Goal: Find specific page/section: Find specific page/section

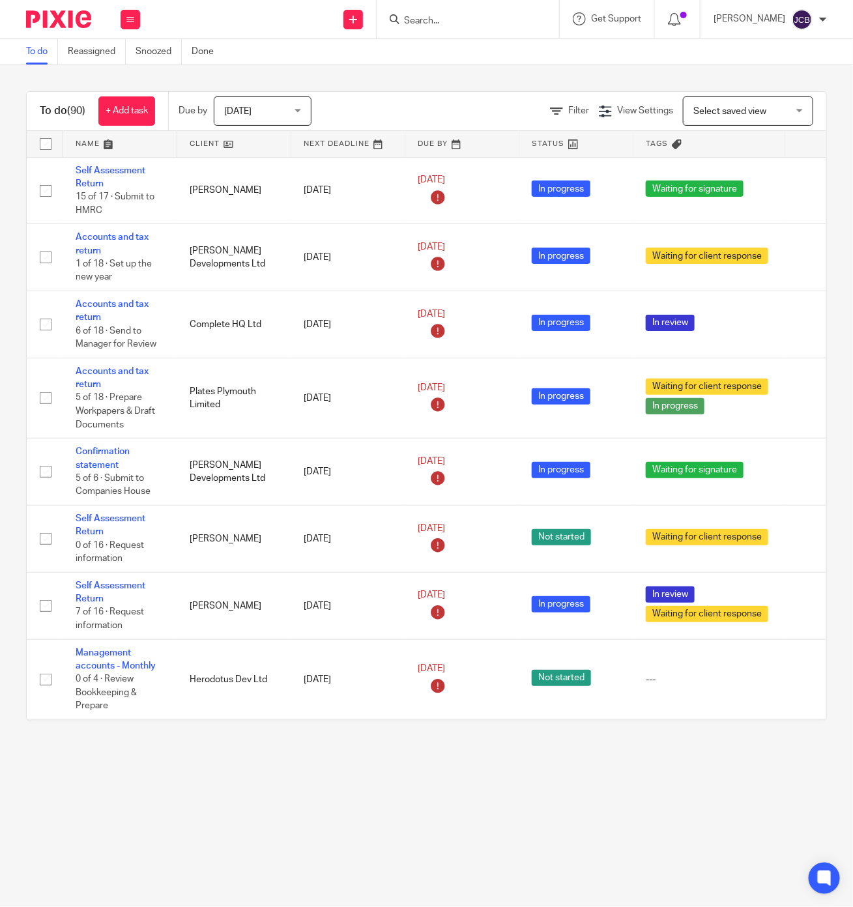
click at [432, 18] on input "Search" at bounding box center [461, 22] width 117 height 12
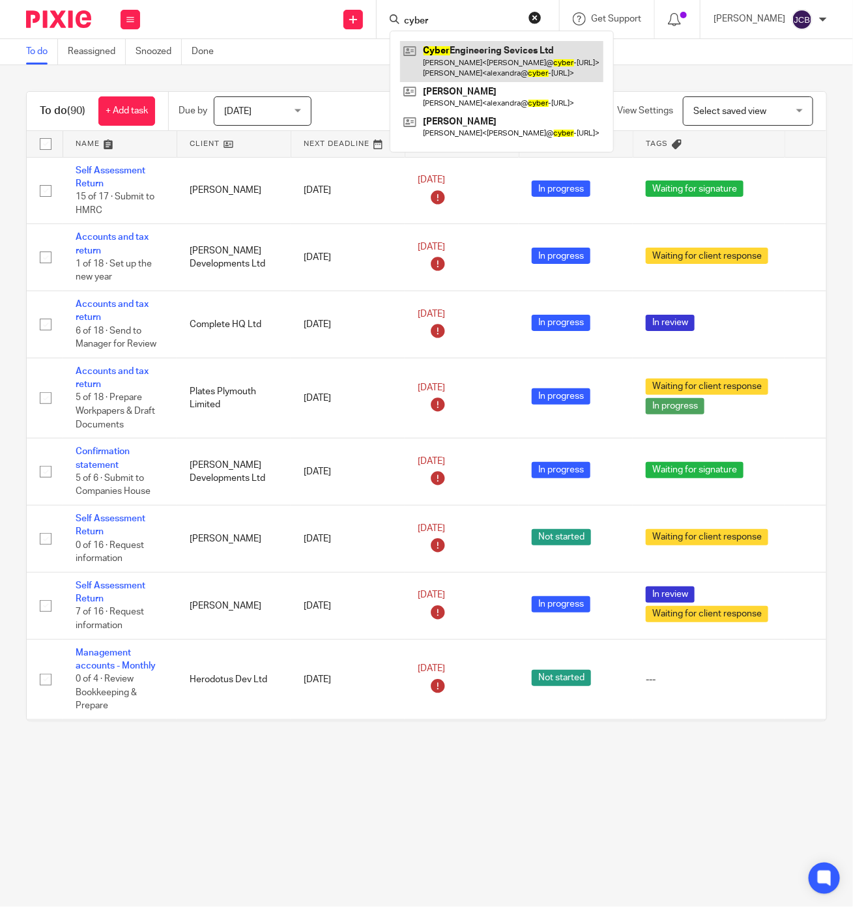
type input "cyber"
click at [443, 59] on link at bounding box center [501, 61] width 203 height 40
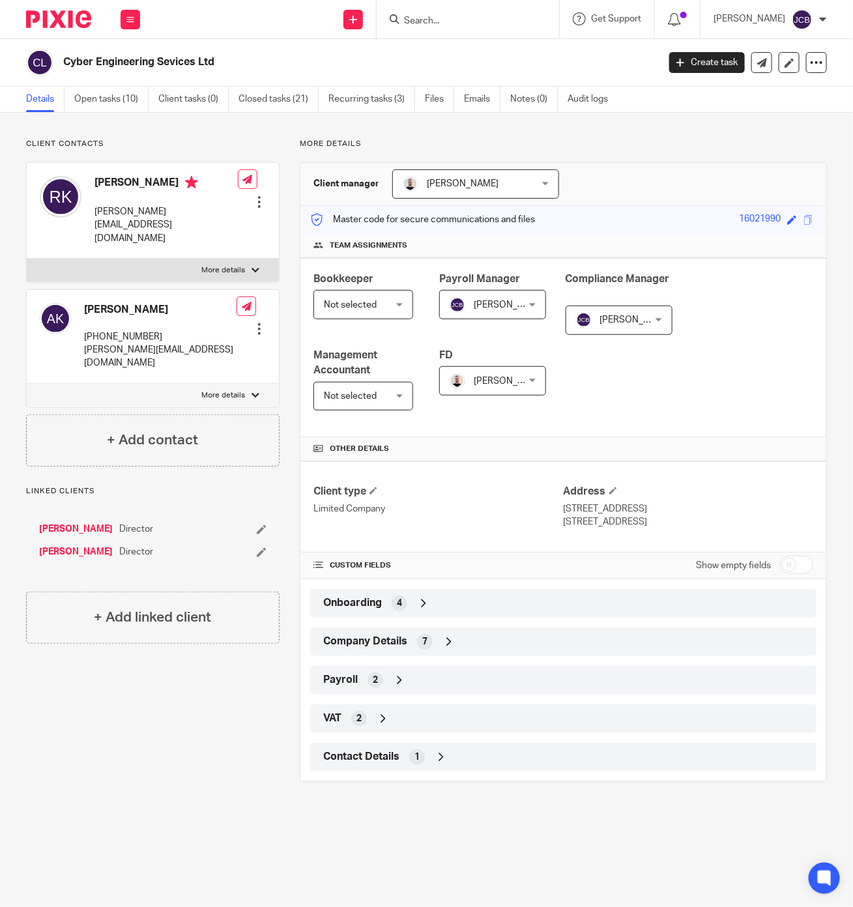
click at [493, 640] on div "Company Details 7" at bounding box center [563, 642] width 487 height 22
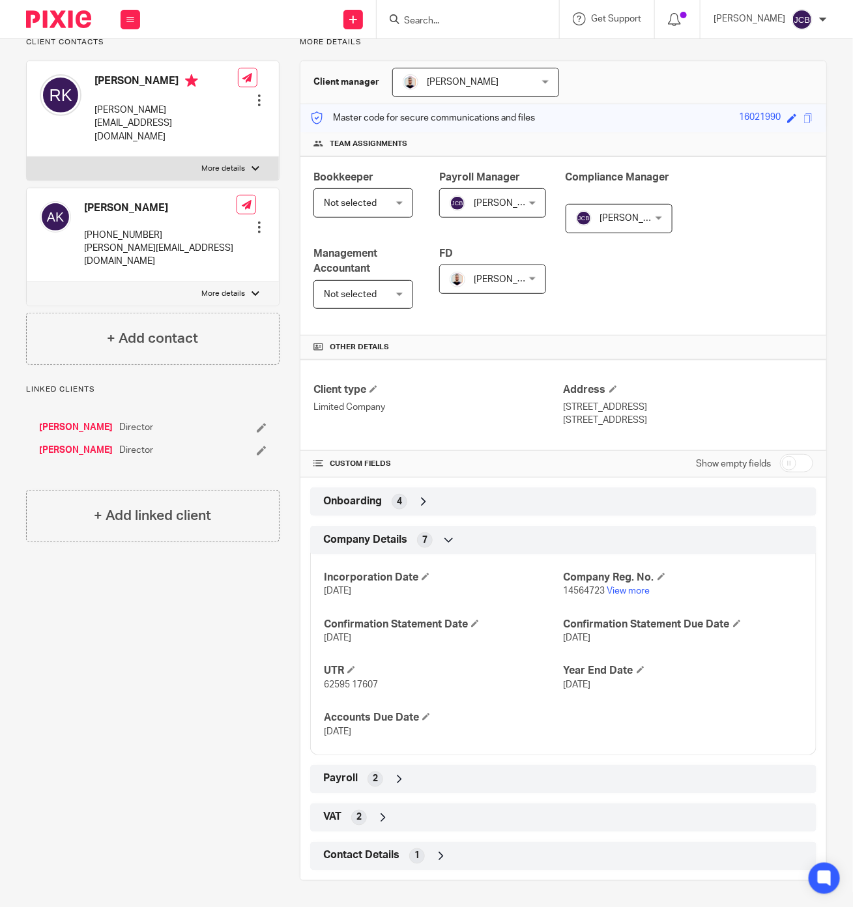
click at [425, 776] on div "Payroll 2" at bounding box center [563, 780] width 487 height 22
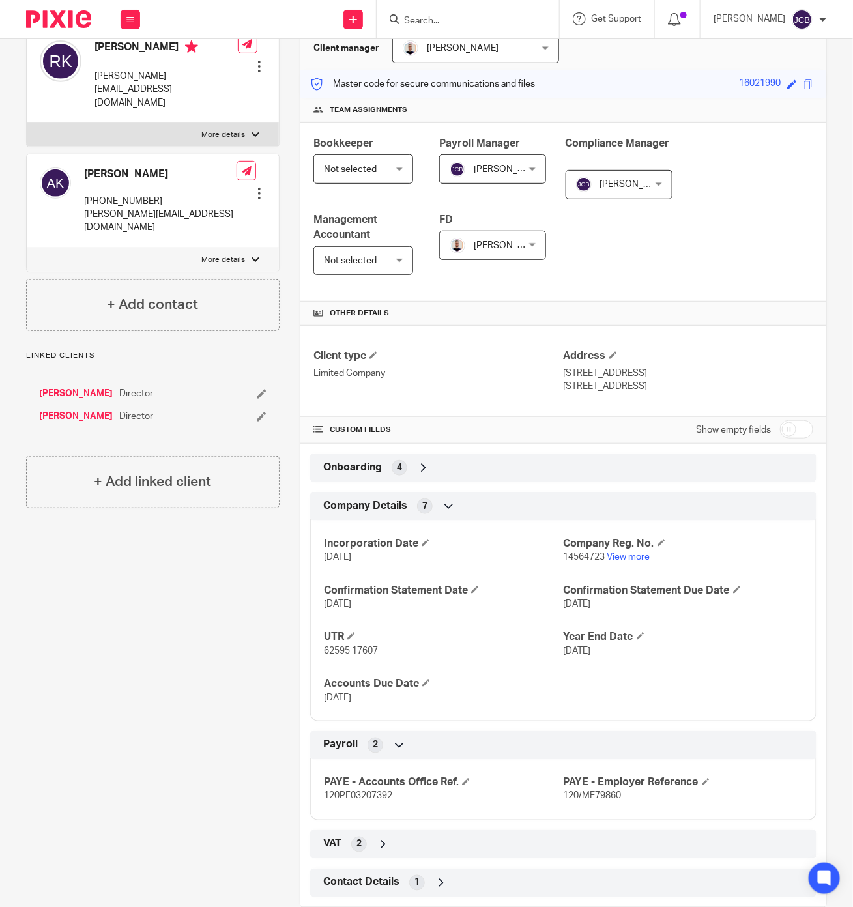
scroll to position [166, 0]
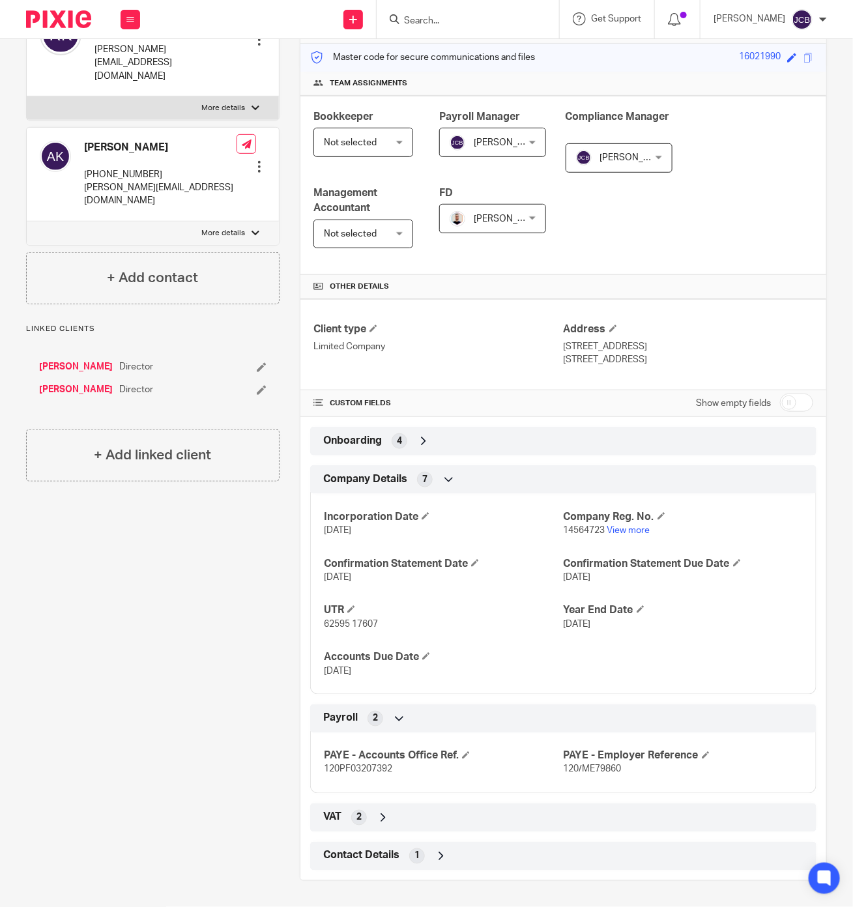
click at [477, 859] on div "Contact Details 1" at bounding box center [563, 856] width 487 height 22
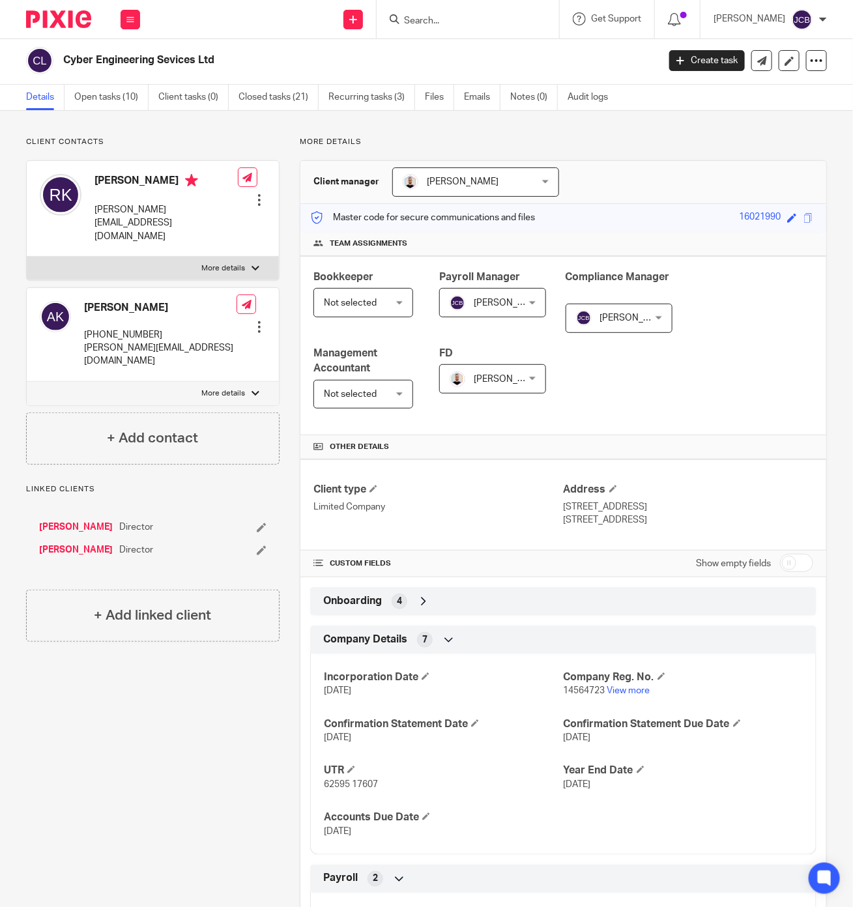
scroll to position [0, 0]
